Goal: Task Accomplishment & Management: Manage account settings

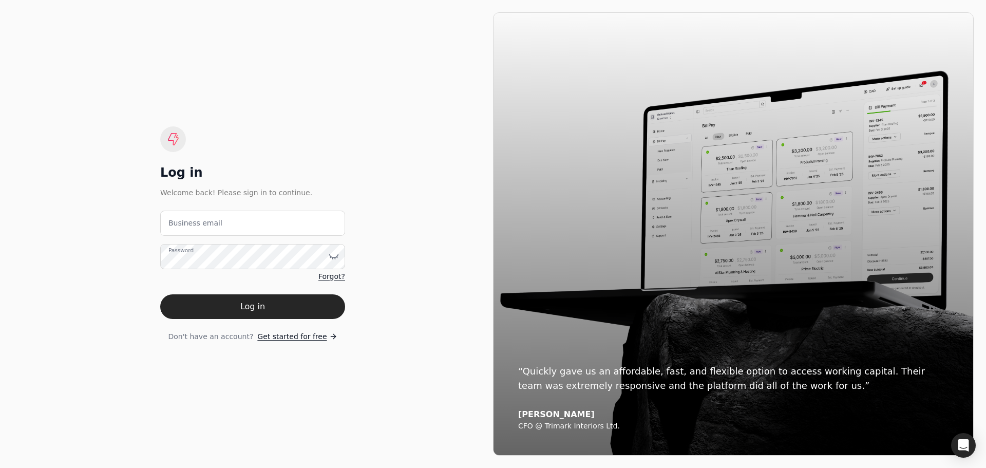
click at [208, 224] on label "Business email" at bounding box center [195, 223] width 54 height 11
click at [208, 224] on email "Business email" at bounding box center [252, 223] width 185 height 25
click at [206, 220] on email "Business email" at bounding box center [252, 223] width 185 height 25
type email "[EMAIL_ADDRESS][DOMAIN_NAME]"
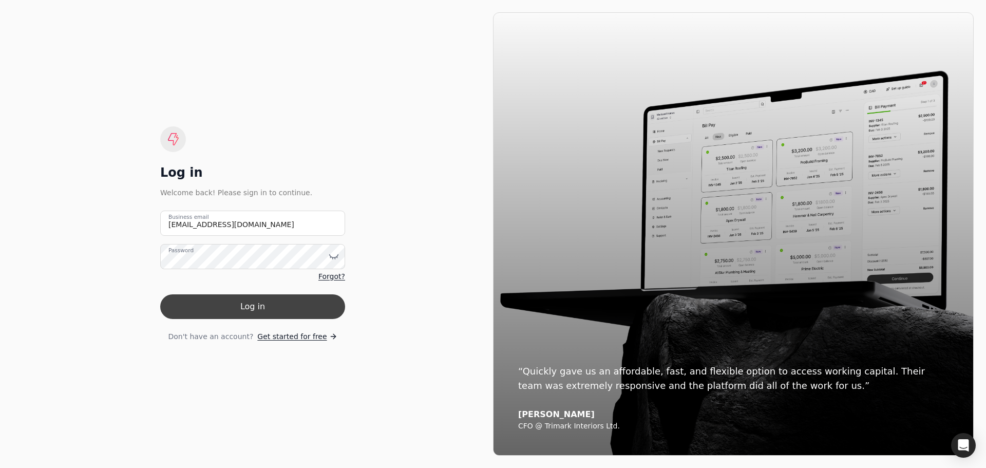
click at [274, 305] on button "Log in" at bounding box center [252, 306] width 185 height 25
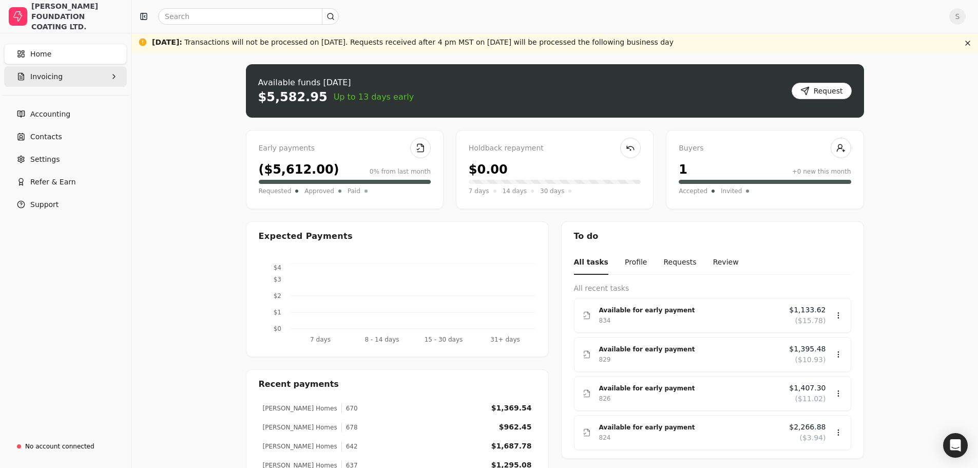
click at [50, 74] on span "Invoicing" at bounding box center [46, 76] width 32 height 11
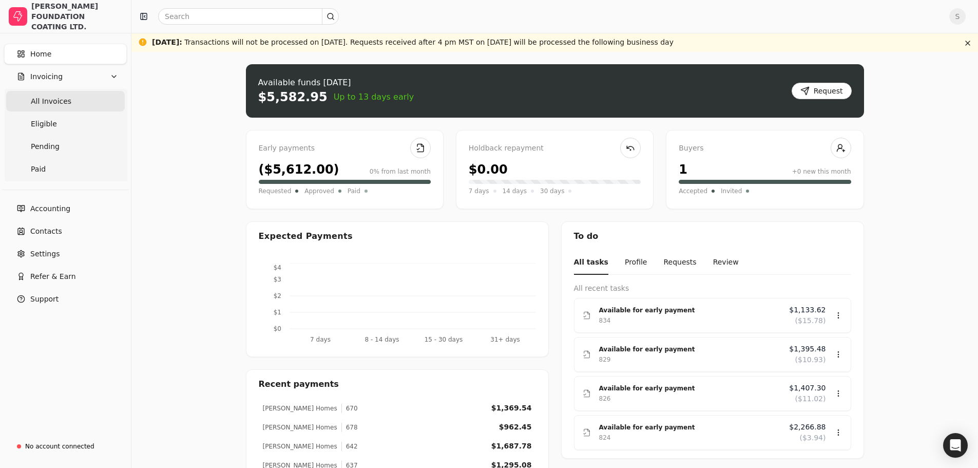
click at [98, 97] on Invoices "All Invoices" at bounding box center [65, 101] width 119 height 21
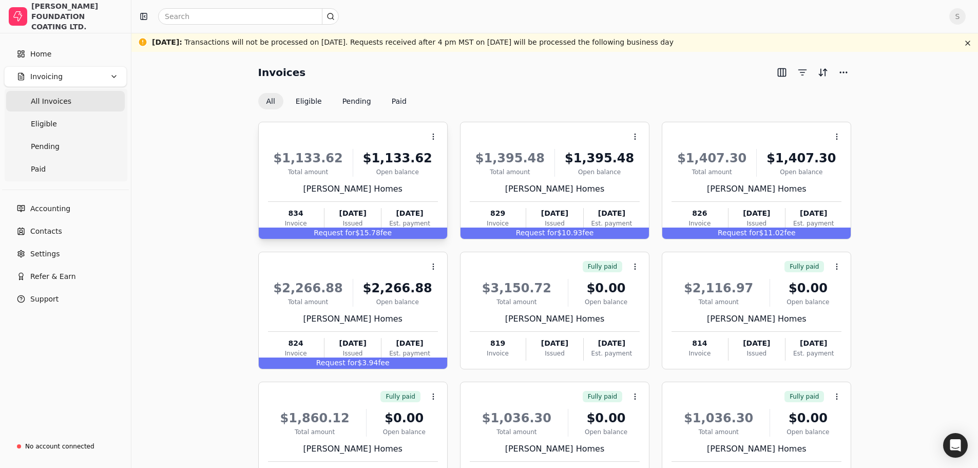
click at [396, 193] on div "[PERSON_NAME] Homes" at bounding box center [353, 189] width 170 height 12
click at [400, 231] on div "Request for $15.78 fee" at bounding box center [353, 232] width 188 height 11
click at [426, 181] on div "$1,133.62 Total amount $1,133.62 Open balance [PERSON_NAME] Homes 834 Invoice […" at bounding box center [353, 187] width 170 height 88
click at [315, 186] on div "[PERSON_NAME] Homes" at bounding box center [353, 189] width 170 height 12
click at [318, 229] on span "Request for" at bounding box center [335, 233] width 42 height 8
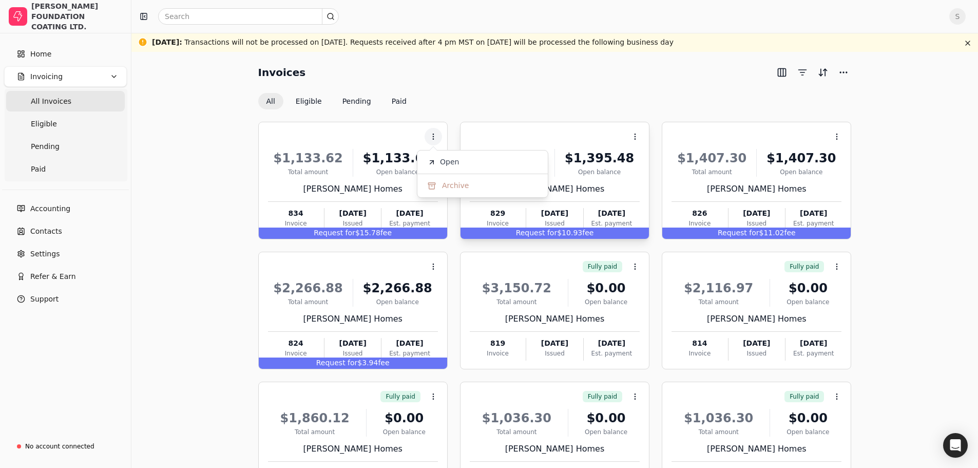
click at [552, 229] on span "Request for" at bounding box center [537, 233] width 42 height 8
click at [755, 227] on div "Issued" at bounding box center [757, 223] width 56 height 9
click at [66, 129] on link "Eligible" at bounding box center [65, 123] width 119 height 21
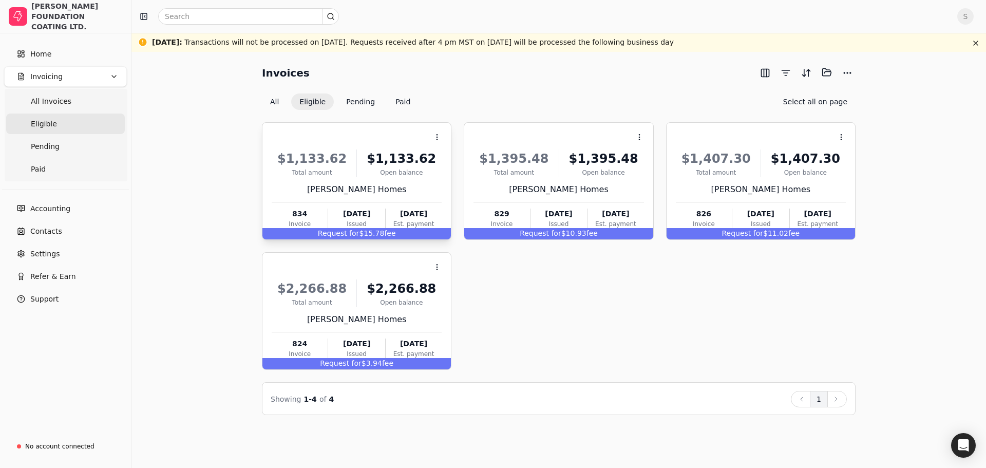
click at [396, 232] on div "Request for $15.78 fee" at bounding box center [356, 233] width 188 height 11
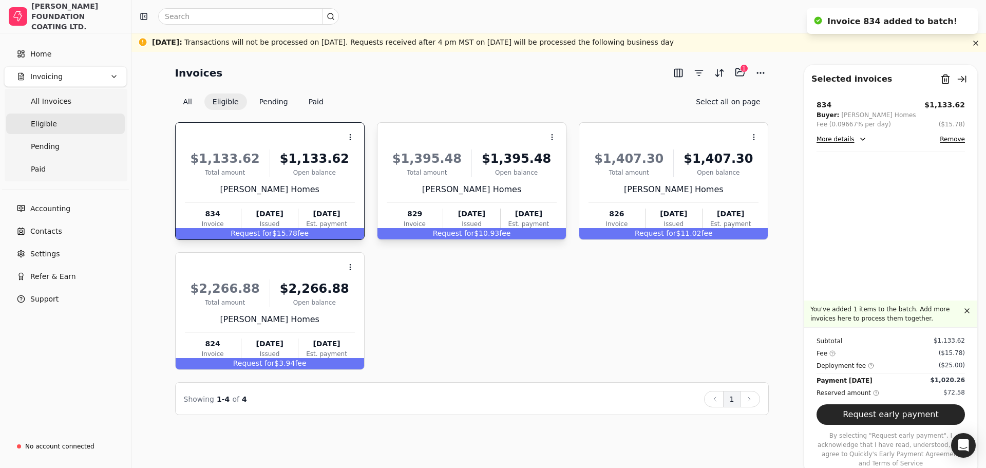
click at [495, 232] on div "Request for $10.93 fee" at bounding box center [471, 233] width 188 height 11
click at [655, 229] on span "Request for" at bounding box center [656, 233] width 42 height 8
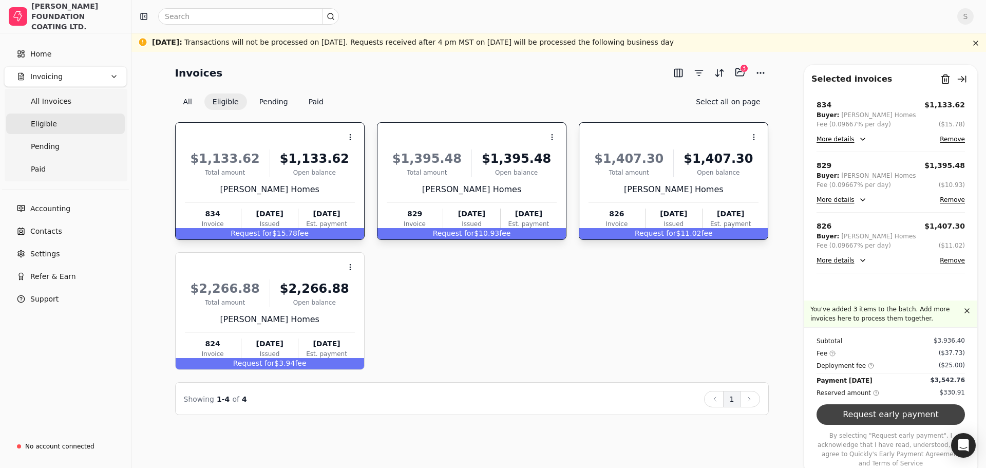
click at [910, 421] on button "Request early payment" at bounding box center [890, 414] width 148 height 21
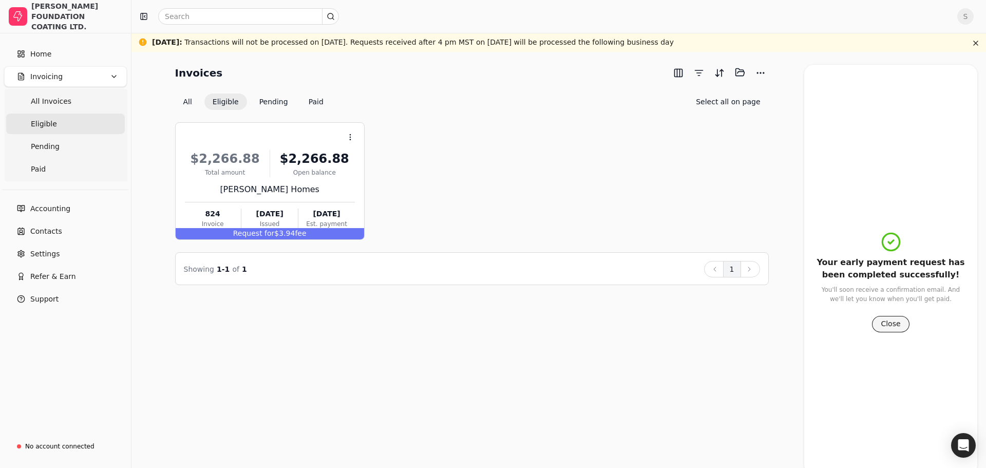
click at [893, 322] on button "Close" at bounding box center [890, 324] width 37 height 16
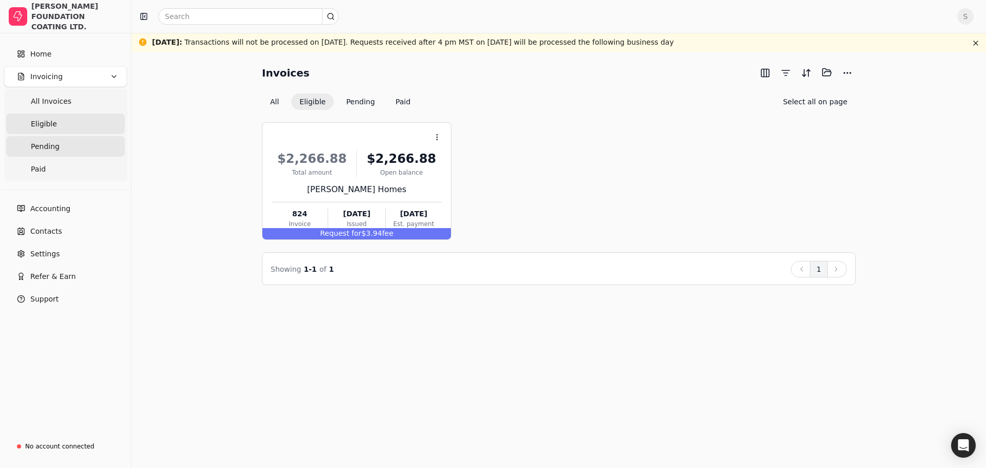
click at [62, 142] on link "Pending" at bounding box center [65, 146] width 119 height 21
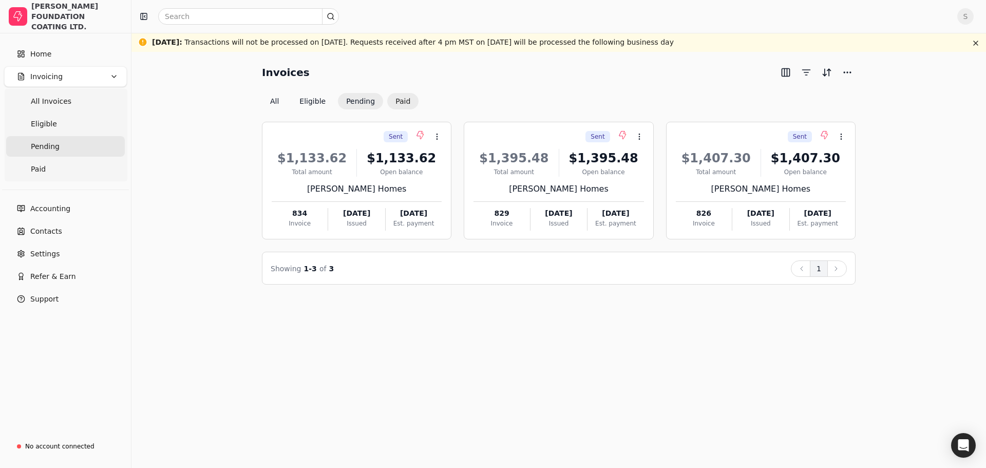
click at [404, 102] on button "Paid" at bounding box center [402, 101] width 31 height 16
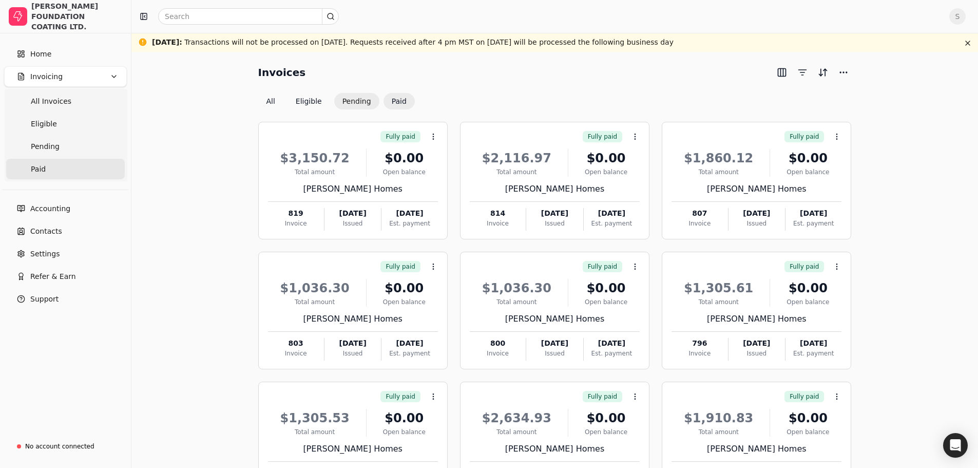
click at [354, 102] on button "Pending" at bounding box center [356, 101] width 45 height 16
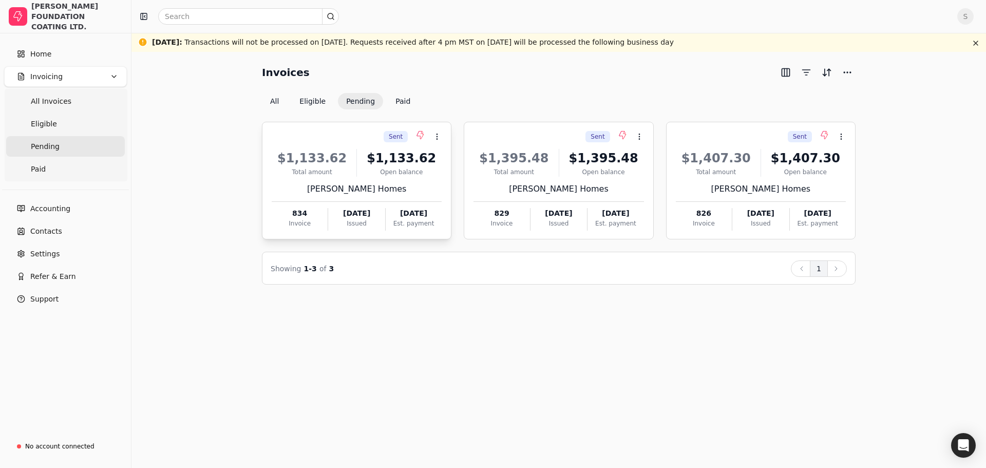
click at [422, 191] on div "[PERSON_NAME] Homes" at bounding box center [357, 189] width 170 height 12
click at [450, 170] on li "Open" at bounding box center [486, 162] width 126 height 19
click at [532, 145] on div "Sent Context Menu Button" at bounding box center [557, 136] width 172 height 17
click at [651, 166] on span "Open" at bounding box center [655, 162] width 19 height 11
click at [761, 143] on div "Sent Context Menu Button" at bounding box center [760, 136] width 172 height 17
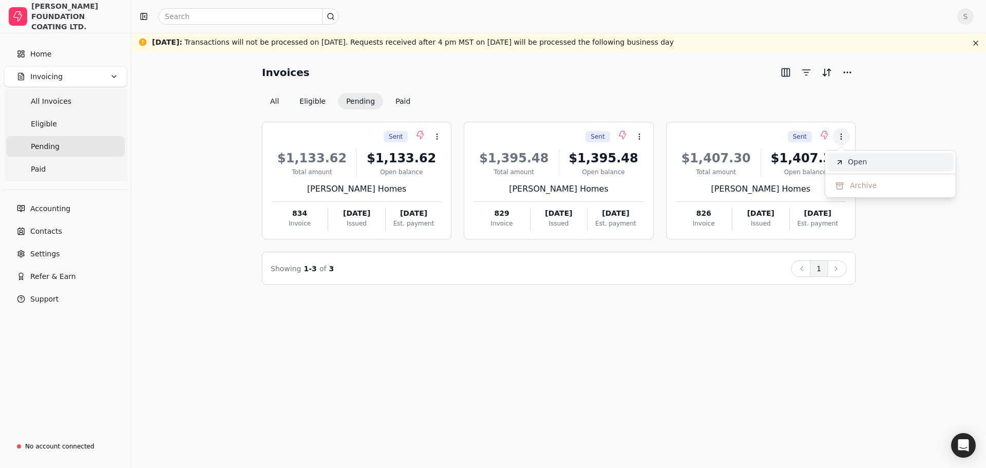
click at [858, 160] on span "Open" at bounding box center [857, 162] width 19 height 11
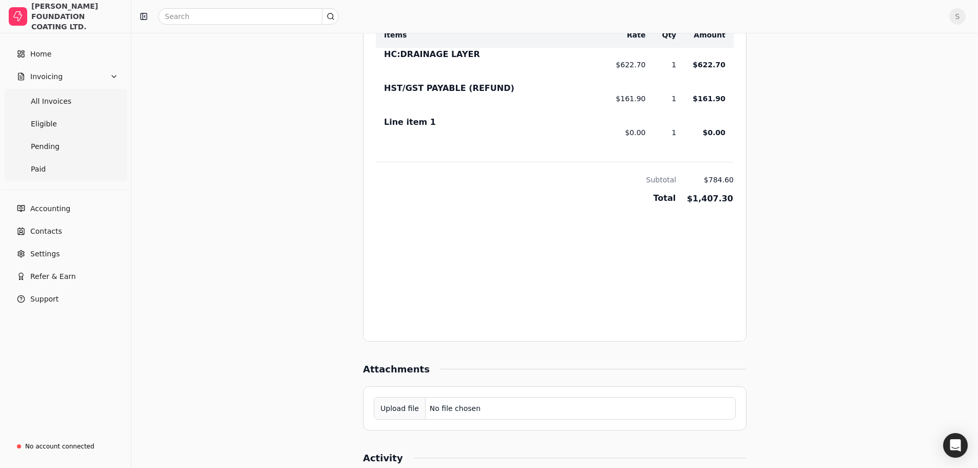
scroll to position [686, 0]
